Goal: Transaction & Acquisition: Purchase product/service

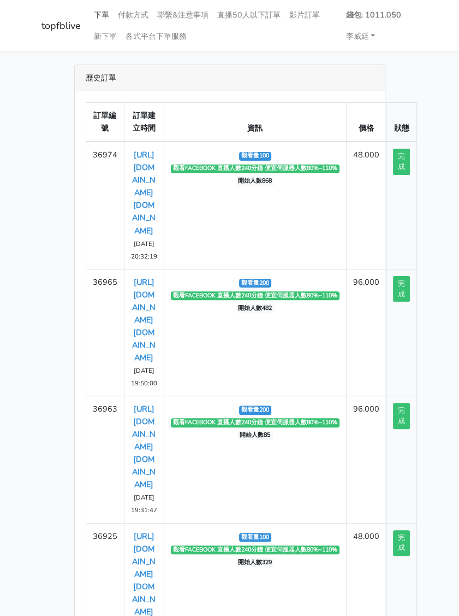
click at [106, 16] on link "下單" at bounding box center [102, 14] width 24 height 21
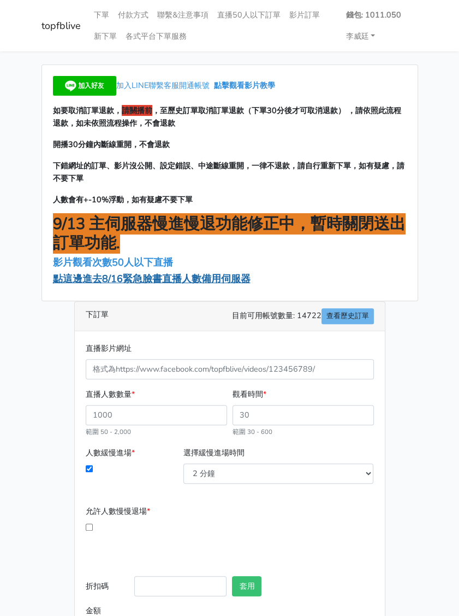
click at [120, 279] on span "點這邊進去8/16緊急臉書直播人數備用伺服器" at bounding box center [152, 278] width 198 height 13
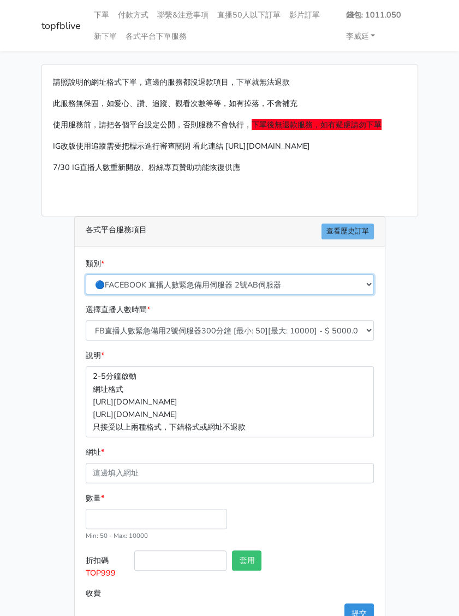
click at [173, 279] on select "🔵FACEBOOK 直播人數緊急備用伺服器 2號AB伺服器 🔵FACEBOOK 網軍專用貼文留言 安全保密 🔵FACEBOOK 直播人數緊急備用伺服器 J1 …" at bounding box center [230, 284] width 288 height 20
select select "3/26熱門平台服務台灣粉絲IG YT FB TIKTOK"
click at [86, 274] on select "🔵FACEBOOK 直播人數緊急備用伺服器 2號AB伺服器 🔵FACEBOOK 網軍專用貼文留言 安全保密 🔵FACEBOOK 直播人數緊急備用伺服器 J1 …" at bounding box center [230, 284] width 288 height 20
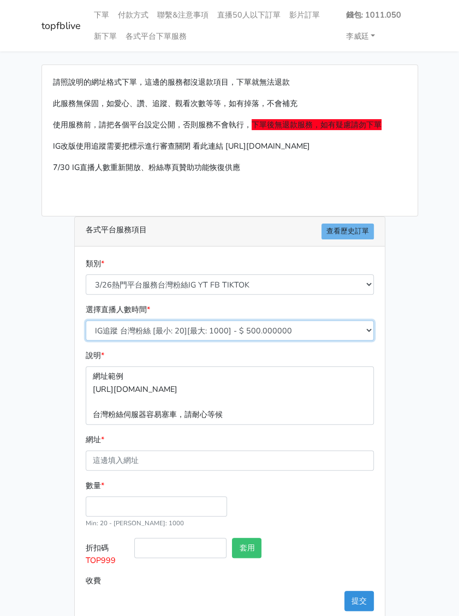
click at [146, 337] on select "IG追蹤 台灣粉絲 [最小: 20][最大: 1000] - $ 500.000000 IG愛心 台灣粉絲 [最小: 20][最大: 1000] - $ 35…" at bounding box center [230, 330] width 288 height 20
select select "669"
click at [86, 320] on select "IG追蹤 台灣粉絲 [最小: 20][最大: 1000] - $ 500.000000 IG愛心 台灣粉絲 [最小: 20][最大: 1000] - $ 35…" at bounding box center [230, 330] width 288 height 20
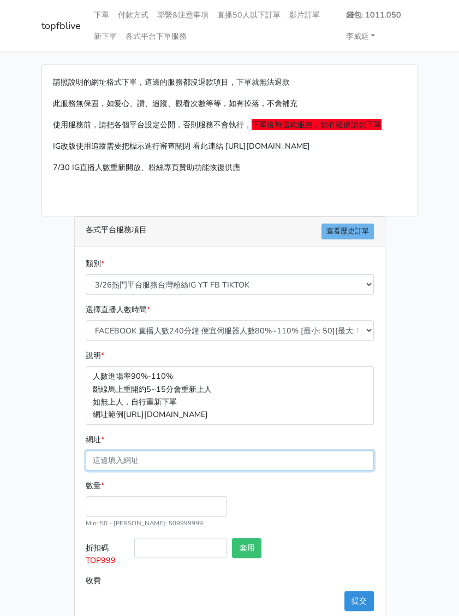
click at [129, 457] on input "網址 *" at bounding box center [230, 460] width 288 height 20
paste input "https://www.facebook.com/applestarry.shop/videos/1559846955180140"
type input "https://www.facebook.com/applestarry.shop/videos/1559846955180140"
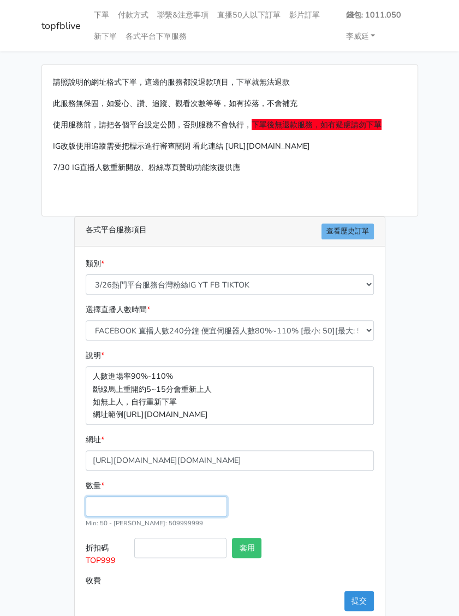
click at [107, 499] on input "數量 *" at bounding box center [156, 506] width 141 height 20
type input "100"
type input "48.000"
click at [323, 523] on div "數量 * 100 Min: 50 - Max: 509999999" at bounding box center [230, 508] width 294 height 58
click at [358, 596] on button "提交" at bounding box center [359, 600] width 29 height 20
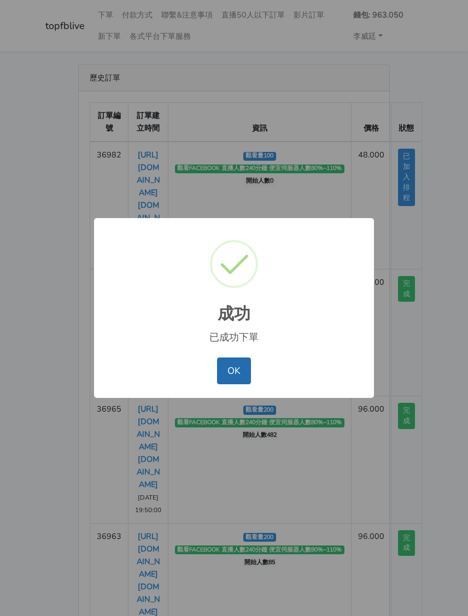
click at [232, 367] on button "OK" at bounding box center [233, 370] width 33 height 26
